Goal: Task Accomplishment & Management: Complete application form

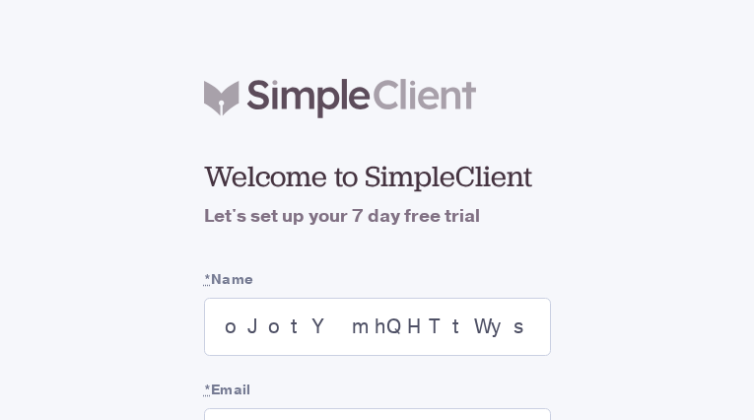
checkbox input "false"
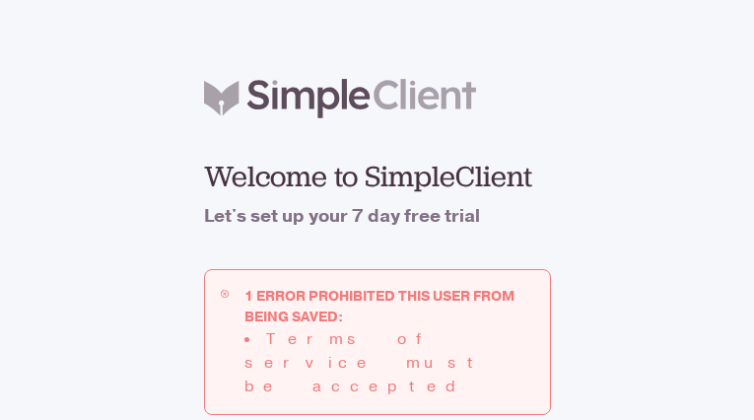
type input "[EMAIL_ADDRESS][DOMAIN_NAME]"
checkbox input "false"
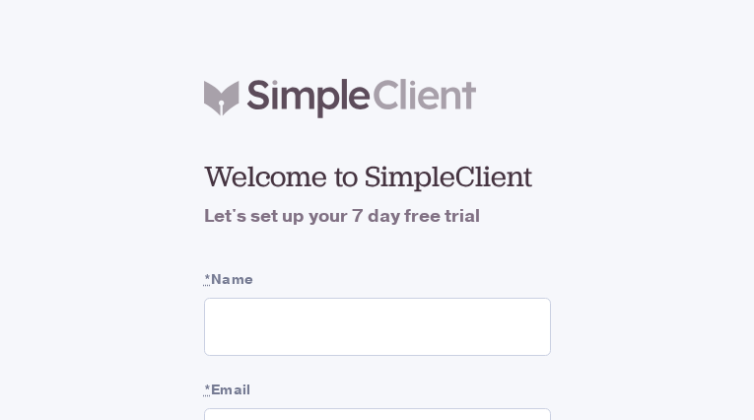
type input "WfWnHzgPoYYR"
type input "[EMAIL_ADDRESS][DOMAIN_NAME]"
